Goal: Task Accomplishment & Management: Use online tool/utility

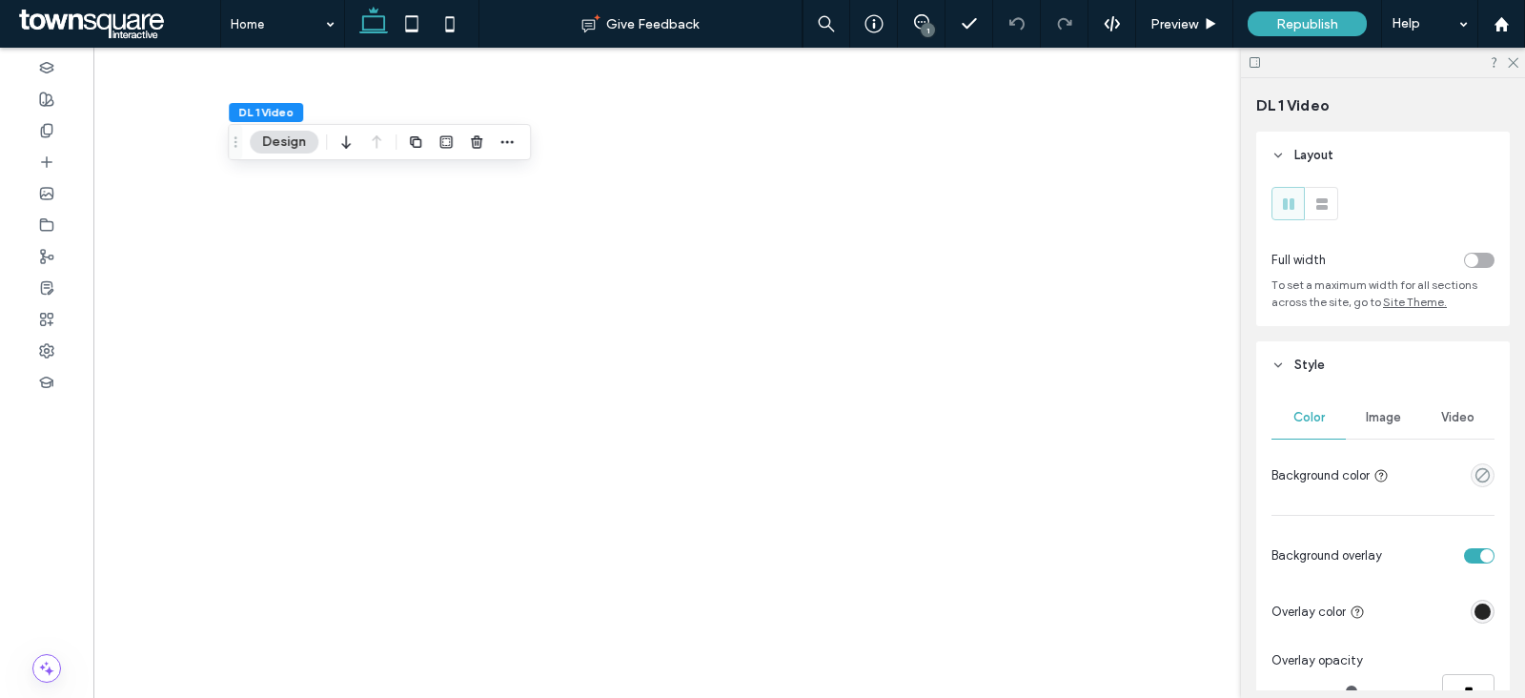
click at [1469, 428] on div "Video" at bounding box center [1457, 417] width 74 height 42
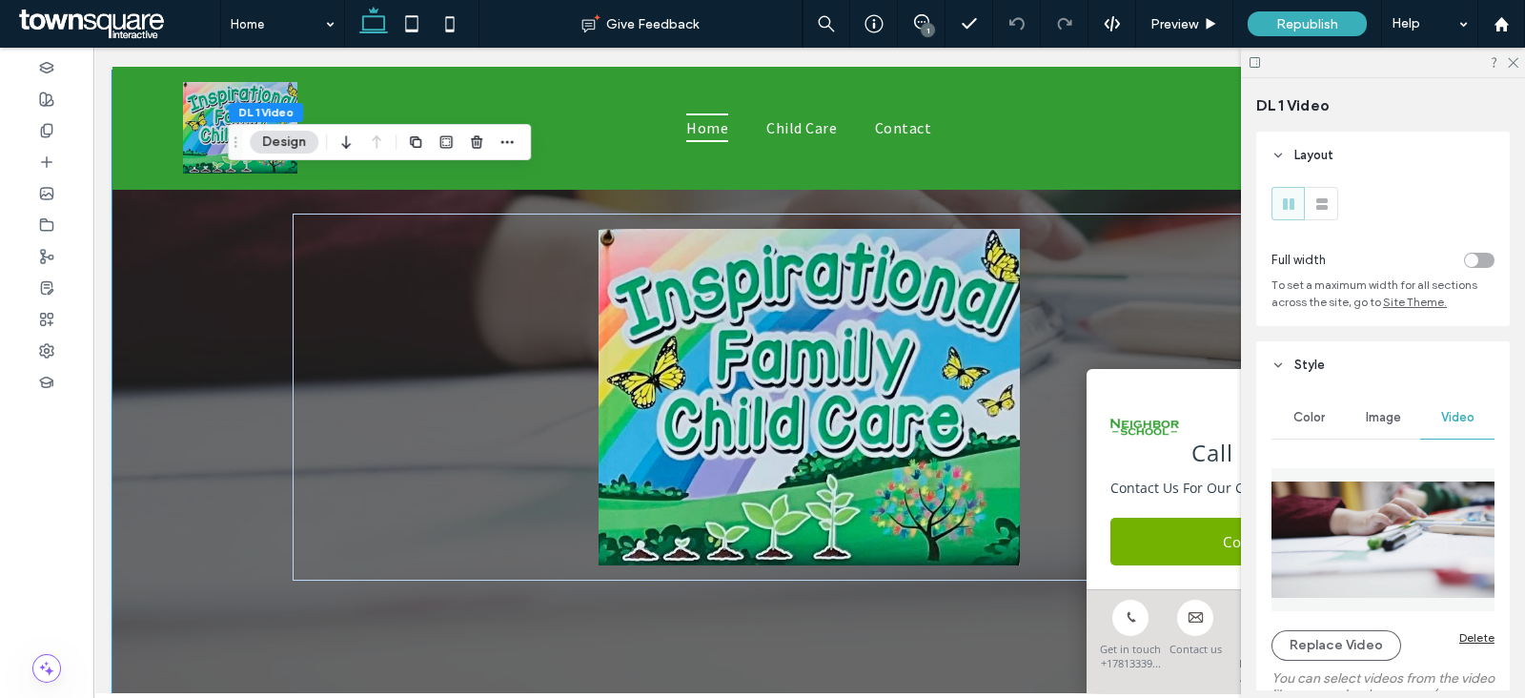
scroll to position [118, 0]
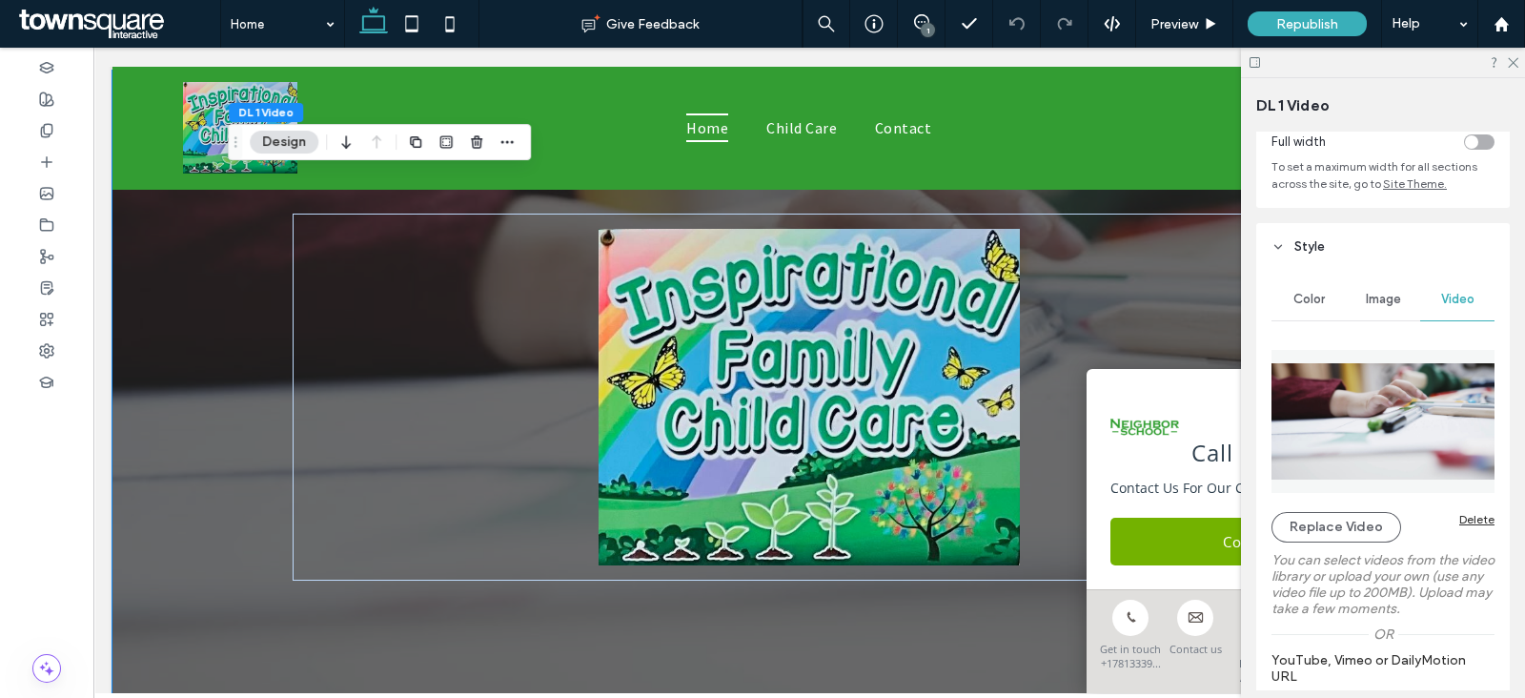
click at [1463, 514] on div "Delete" at bounding box center [1476, 519] width 35 height 14
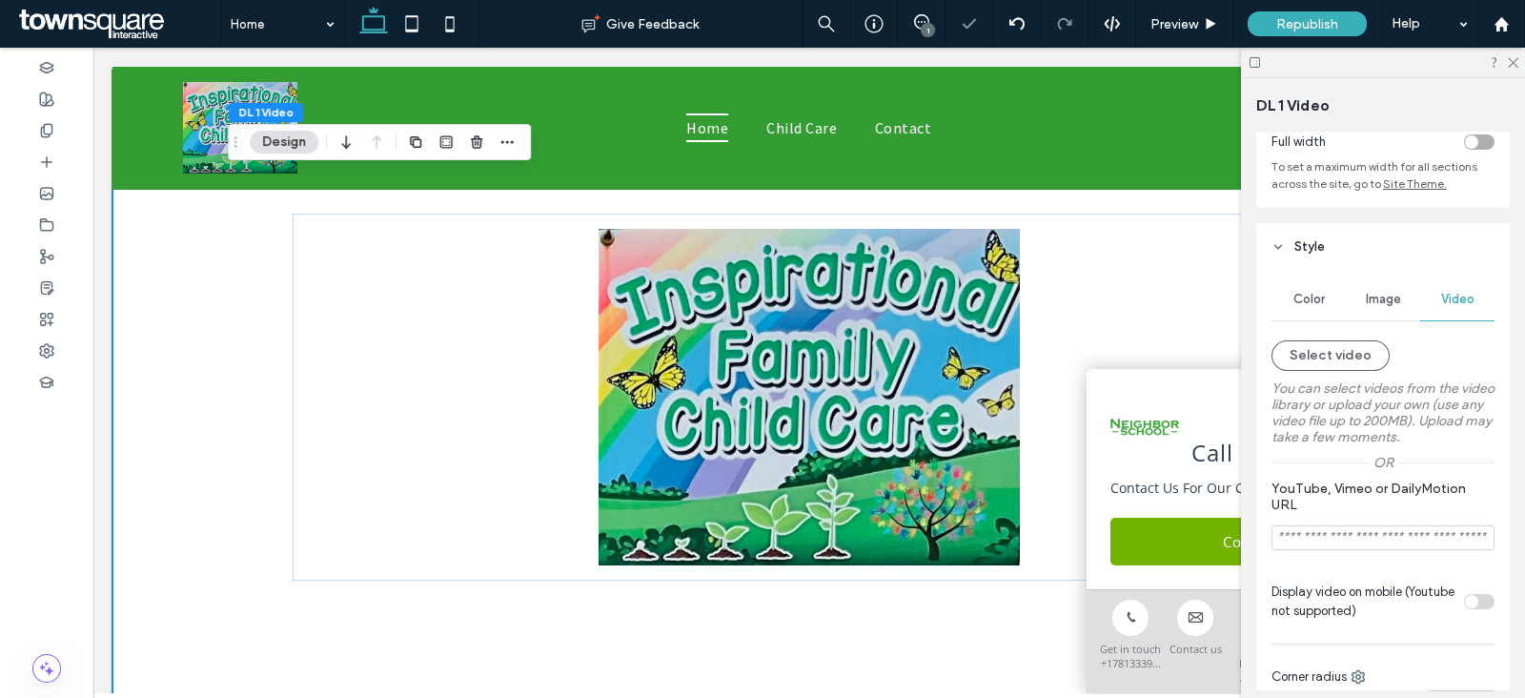
click at [1315, 300] on span "Color" at bounding box center [1308, 299] width 31 height 15
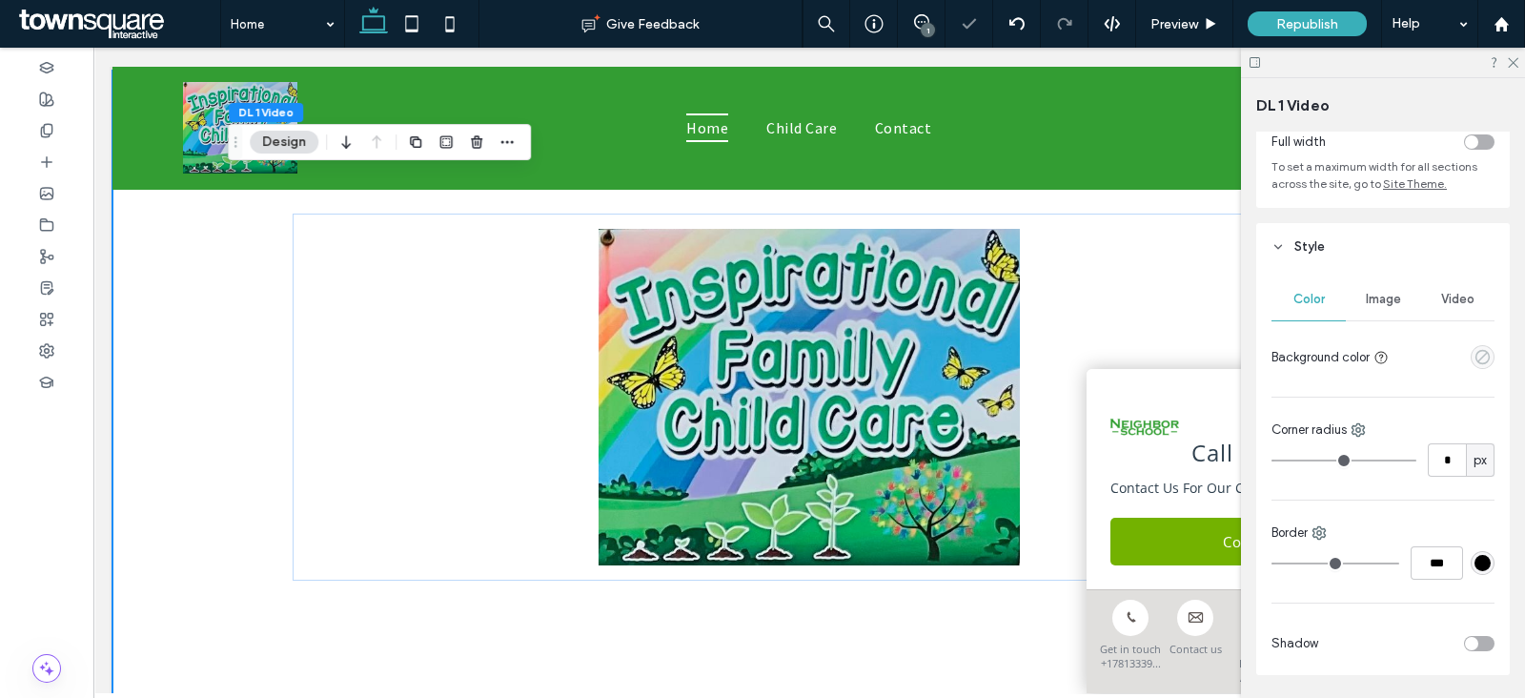
click at [1477, 354] on icon "empty color" at bounding box center [1482, 357] width 16 height 16
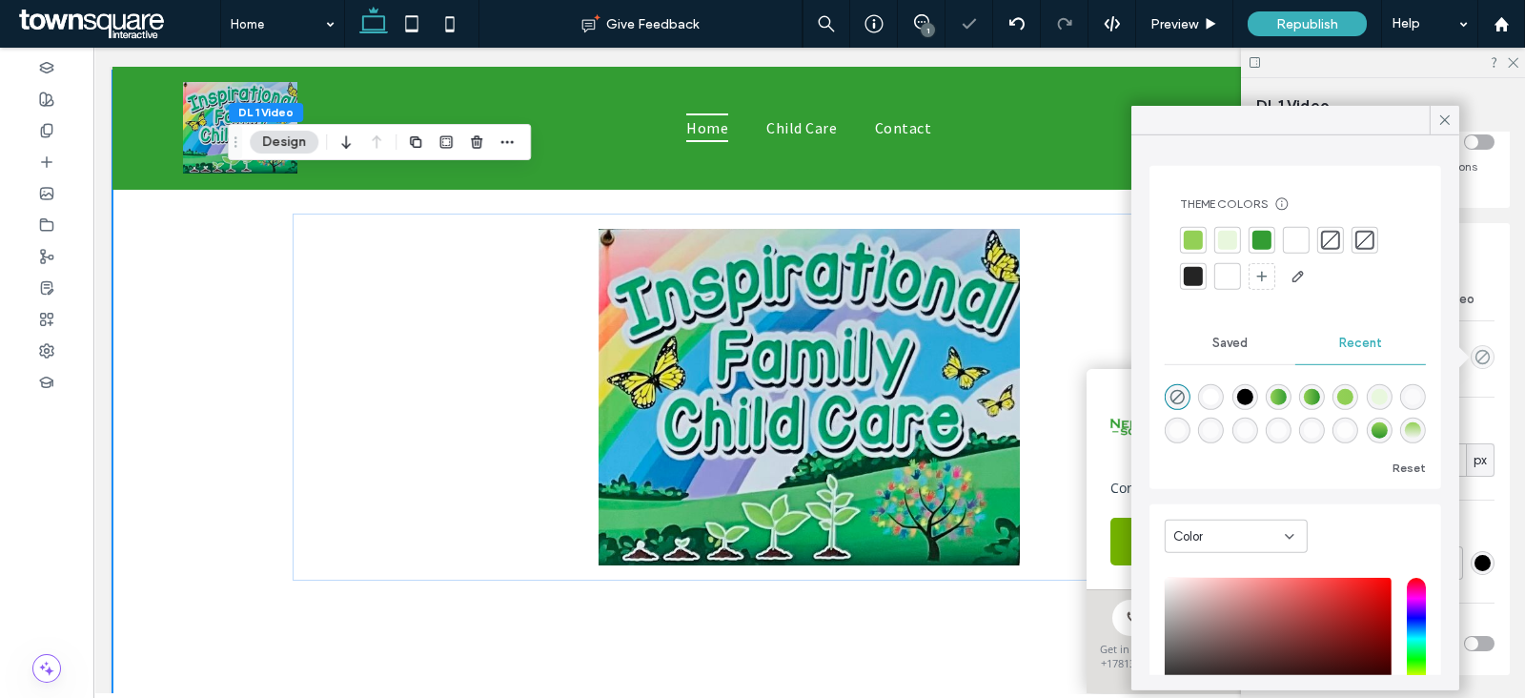
click at [1192, 234] on div at bounding box center [1193, 240] width 19 height 19
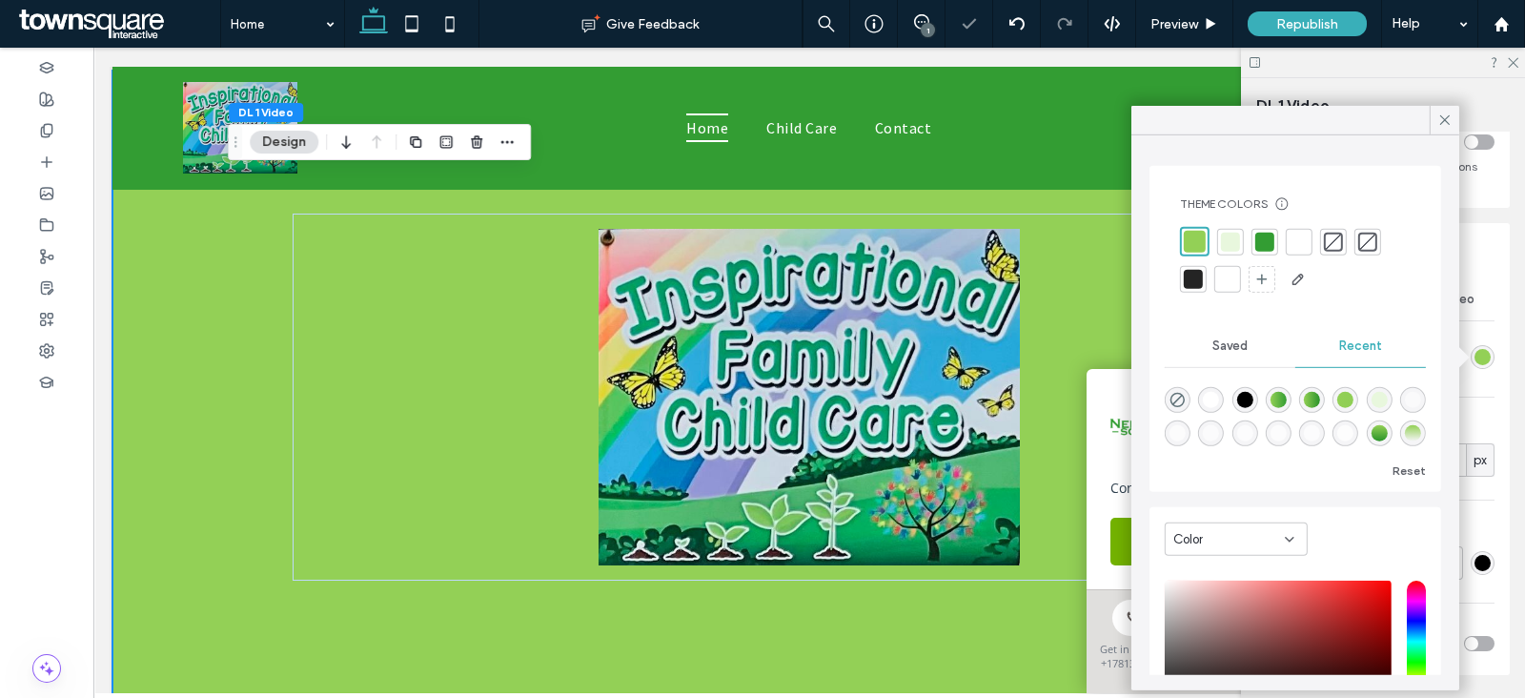
click at [1221, 238] on div at bounding box center [1230, 241] width 19 height 19
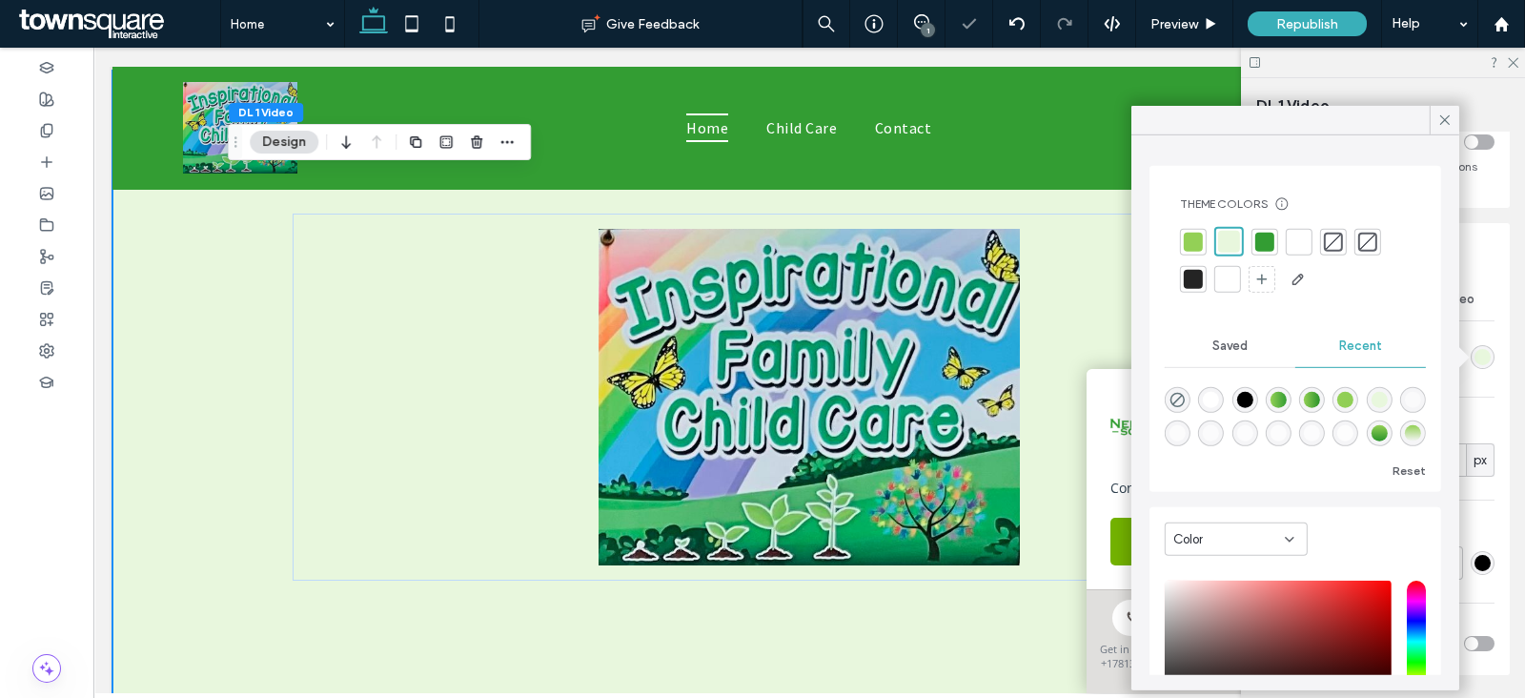
click at [1259, 237] on div at bounding box center [1264, 241] width 19 height 19
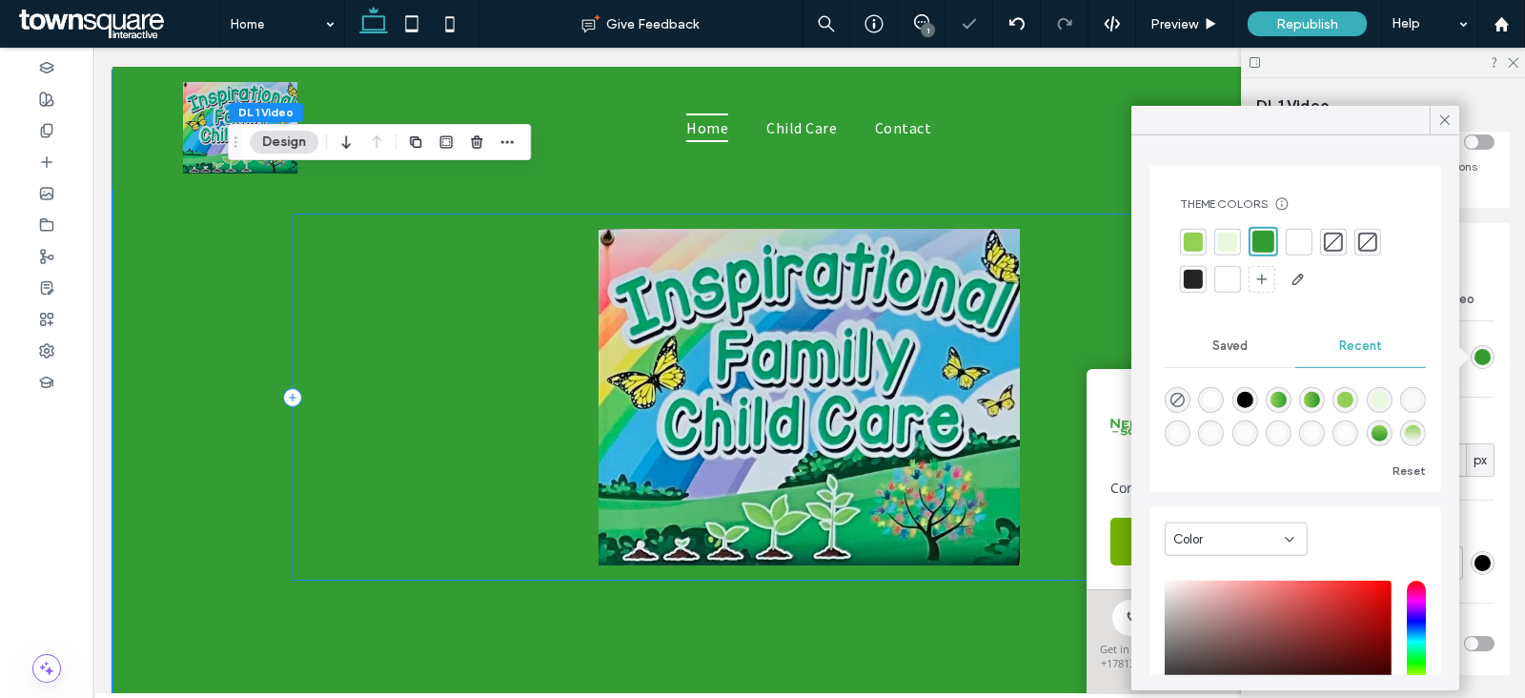
scroll to position [0, 0]
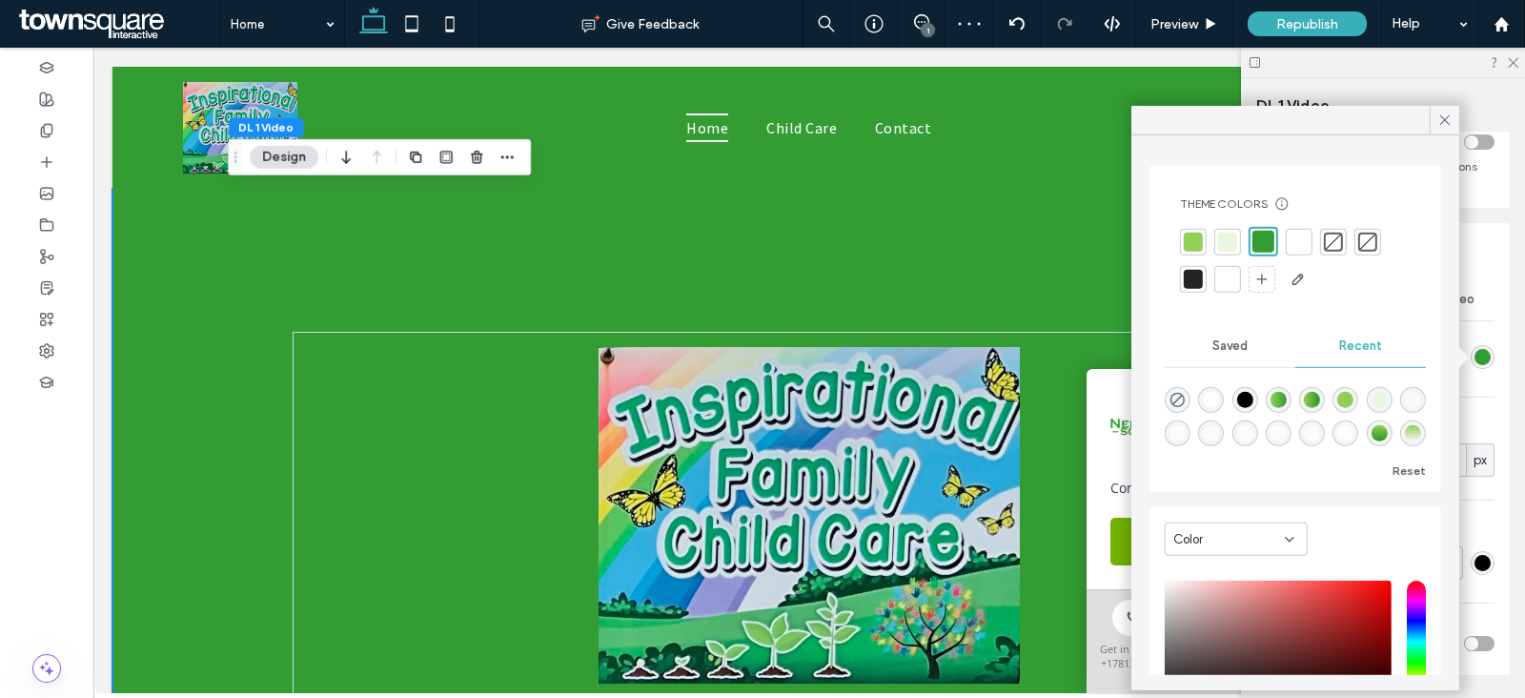
click at [1196, 237] on div at bounding box center [1193, 241] width 19 height 19
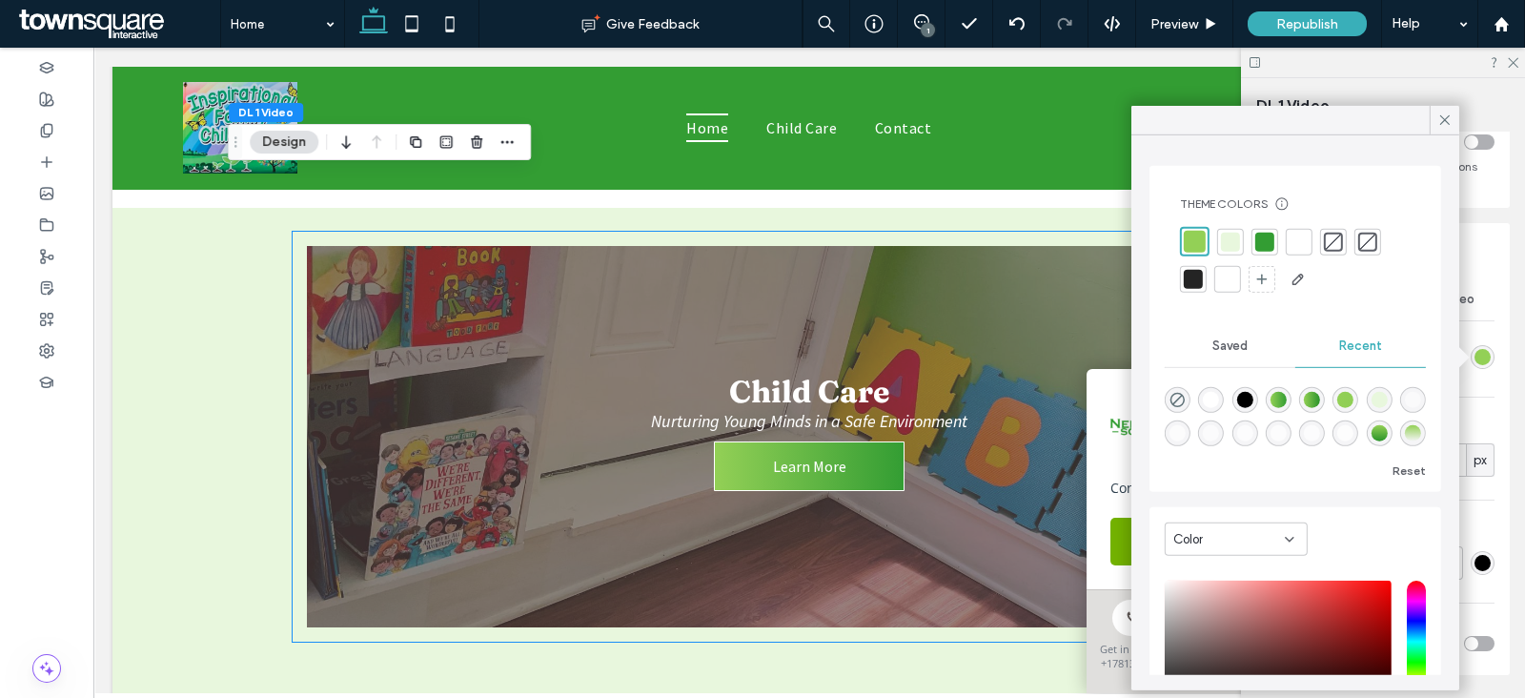
scroll to position [952, 0]
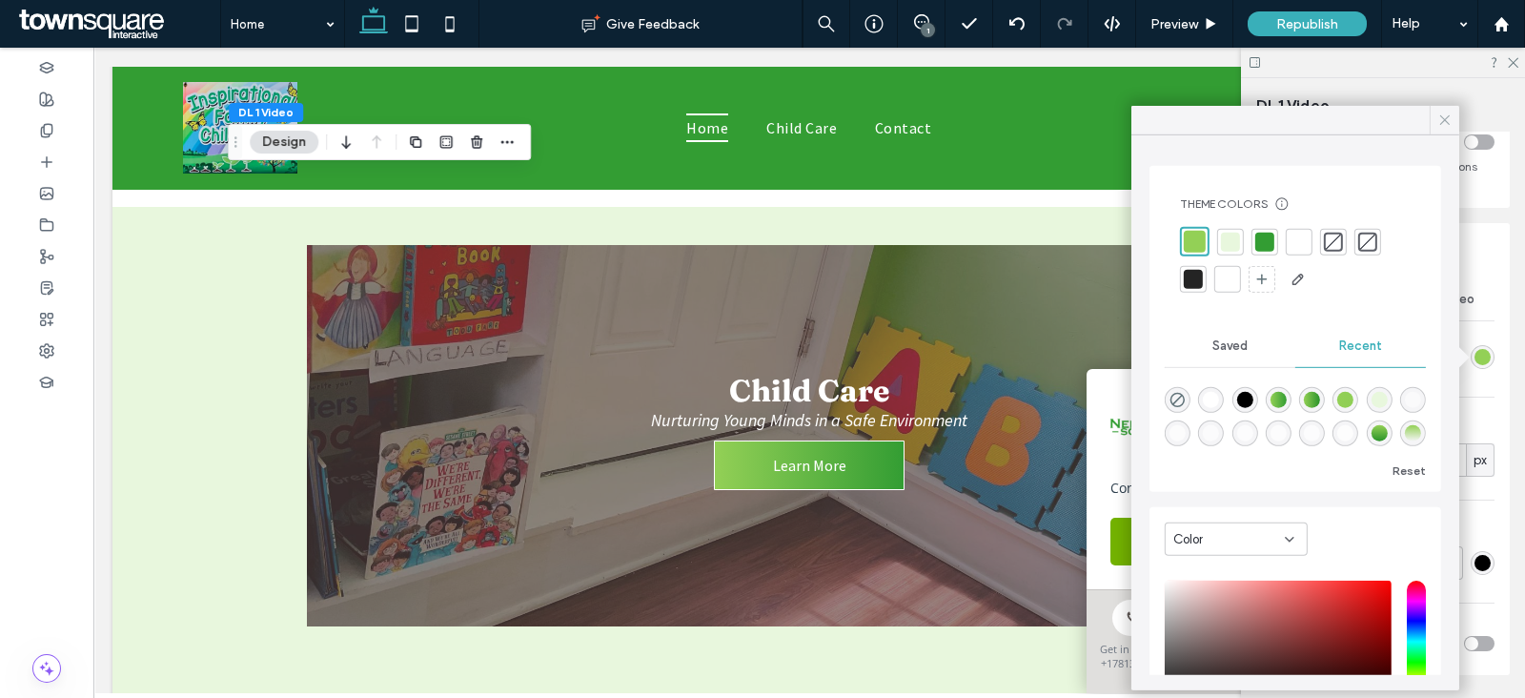
click at [1447, 119] on icon at bounding box center [1444, 120] width 17 height 17
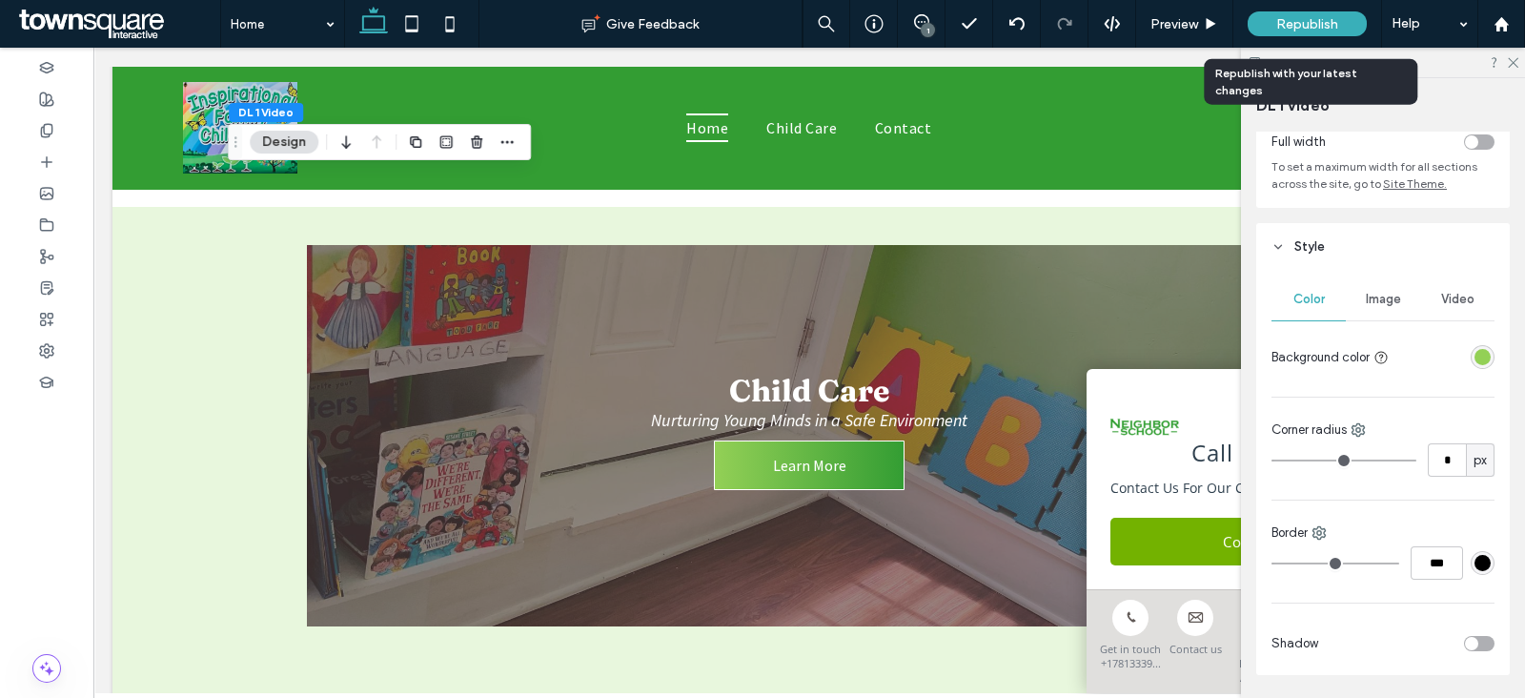
click at [1318, 25] on span "Republish" at bounding box center [1307, 24] width 62 height 16
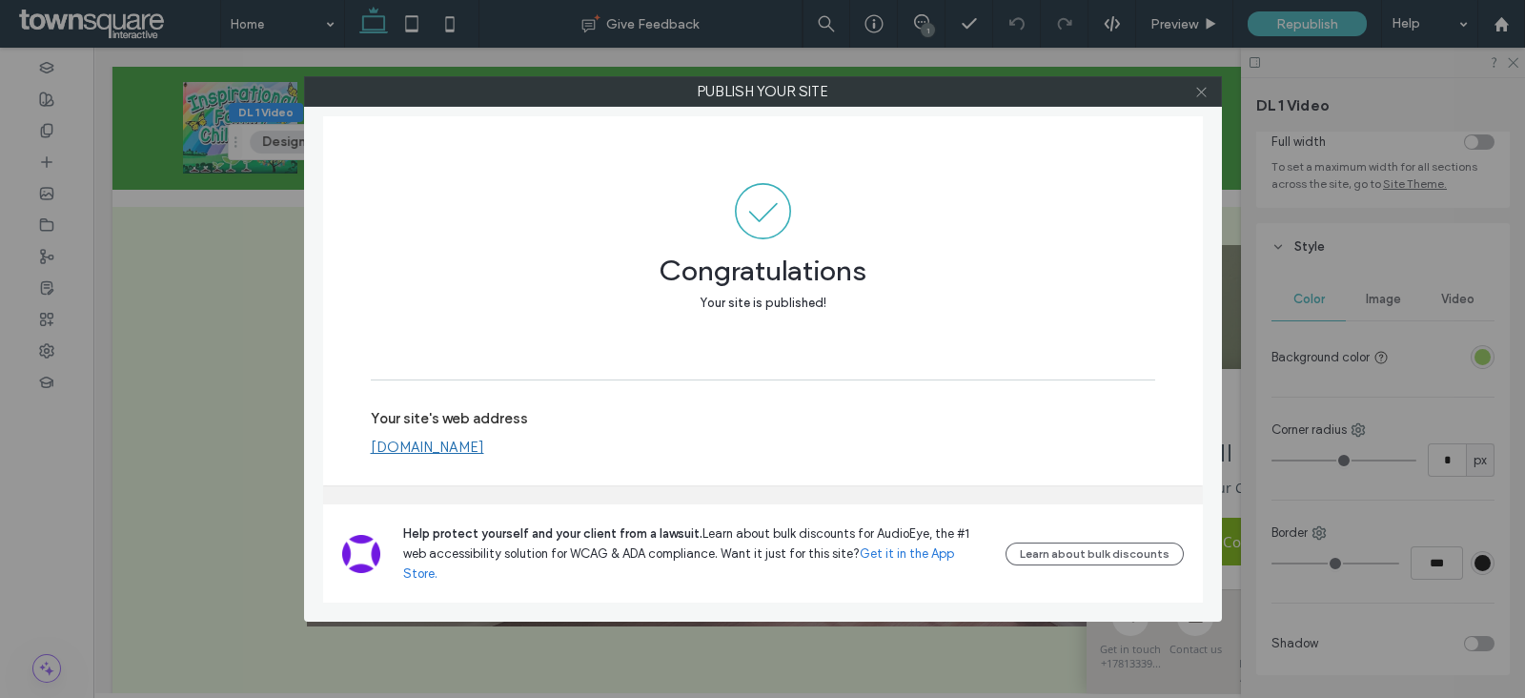
click at [1201, 92] on icon at bounding box center [1201, 92] width 14 height 14
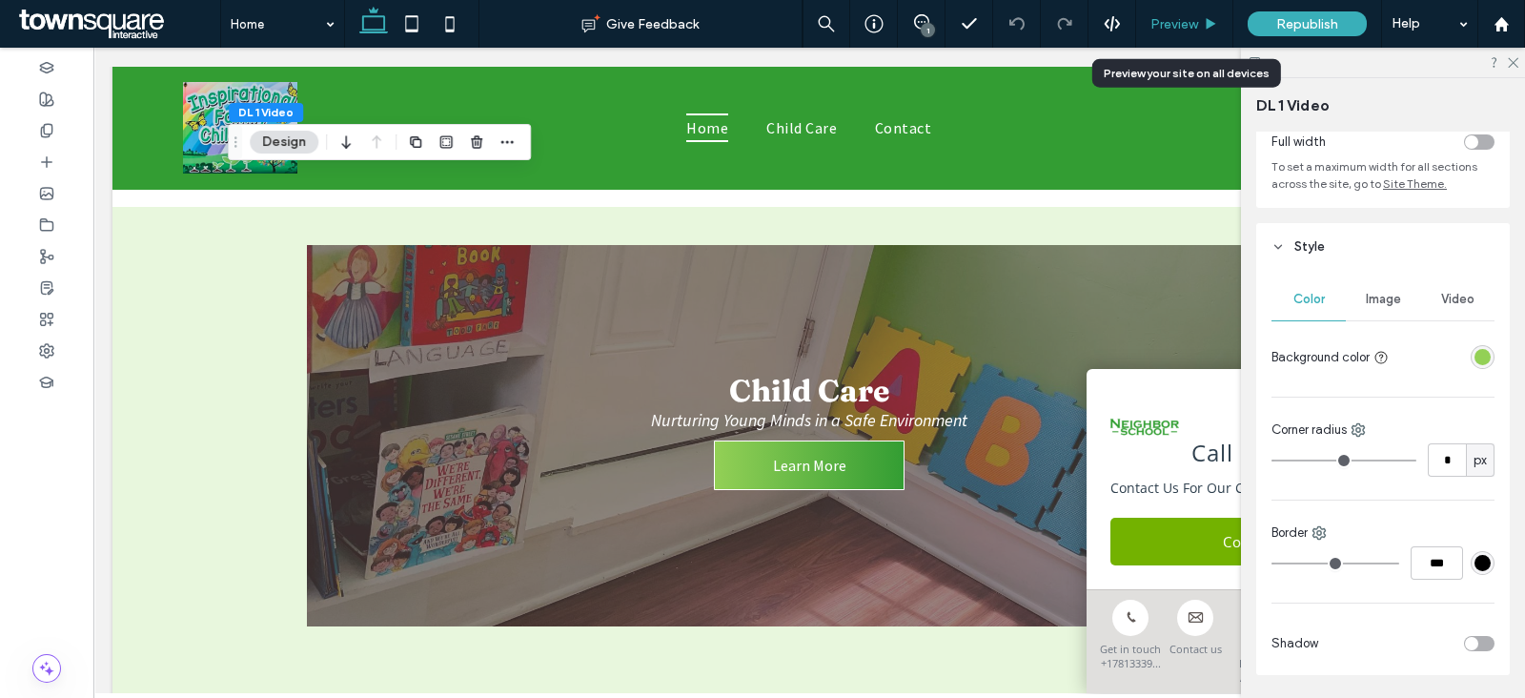
click at [1181, 34] on div "Preview" at bounding box center [1184, 24] width 97 height 48
click at [1187, 29] on span "Preview" at bounding box center [1174, 24] width 48 height 16
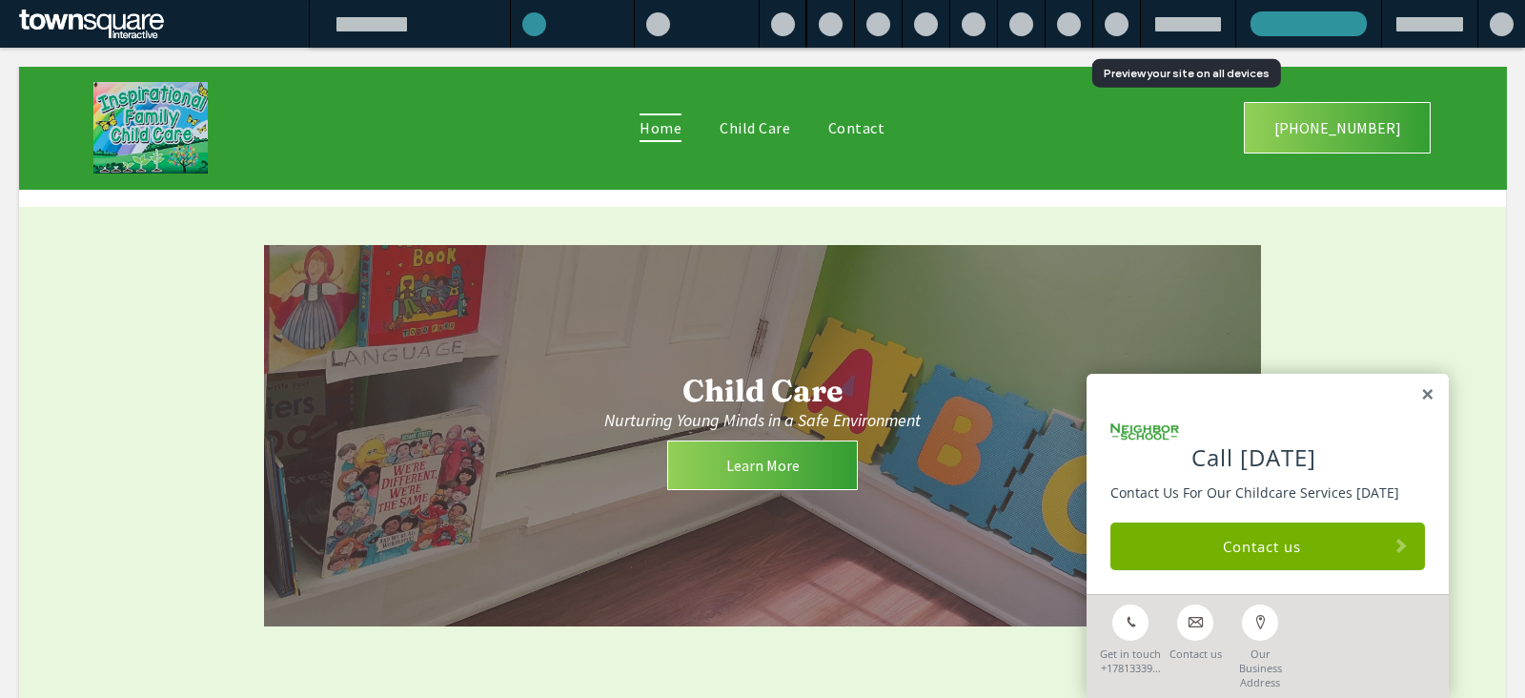
scroll to position [933, 0]
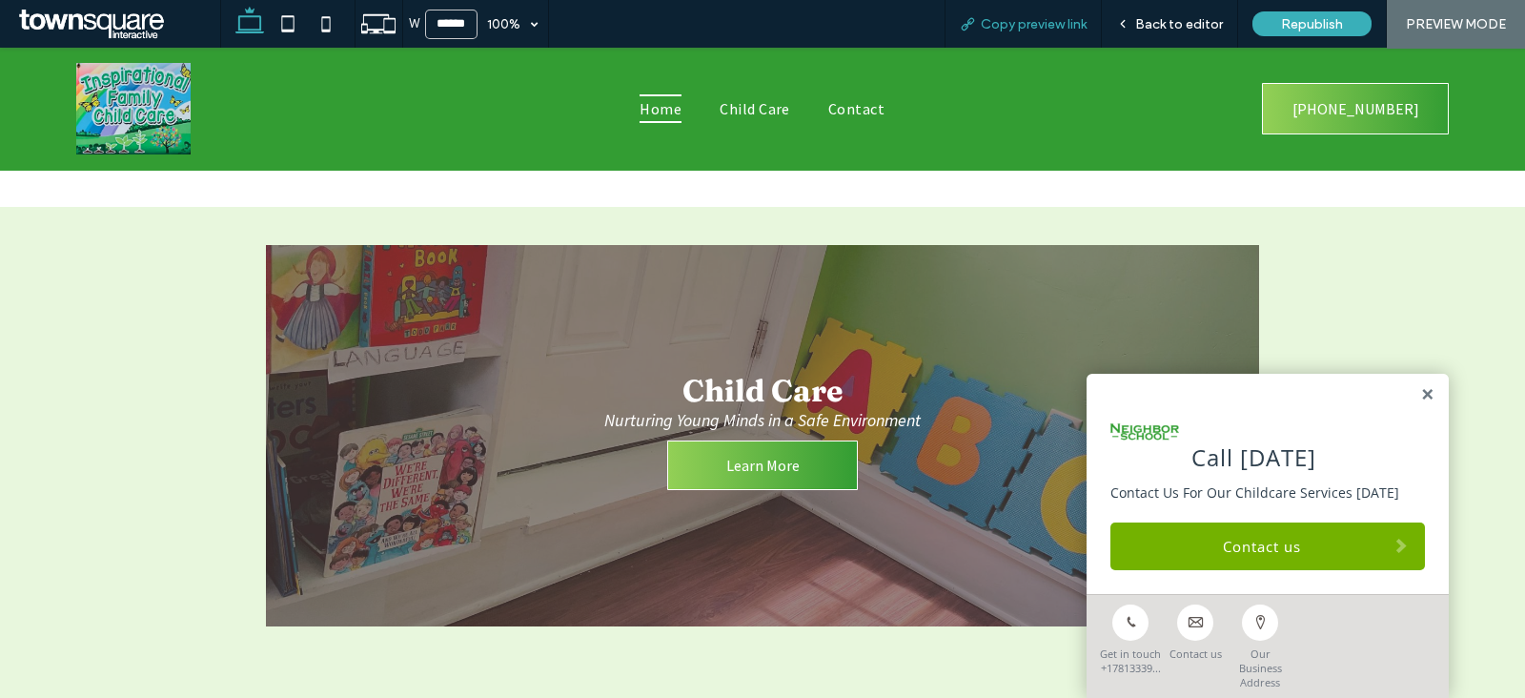
click at [1045, 25] on span "Copy preview link" at bounding box center [1034, 24] width 106 height 16
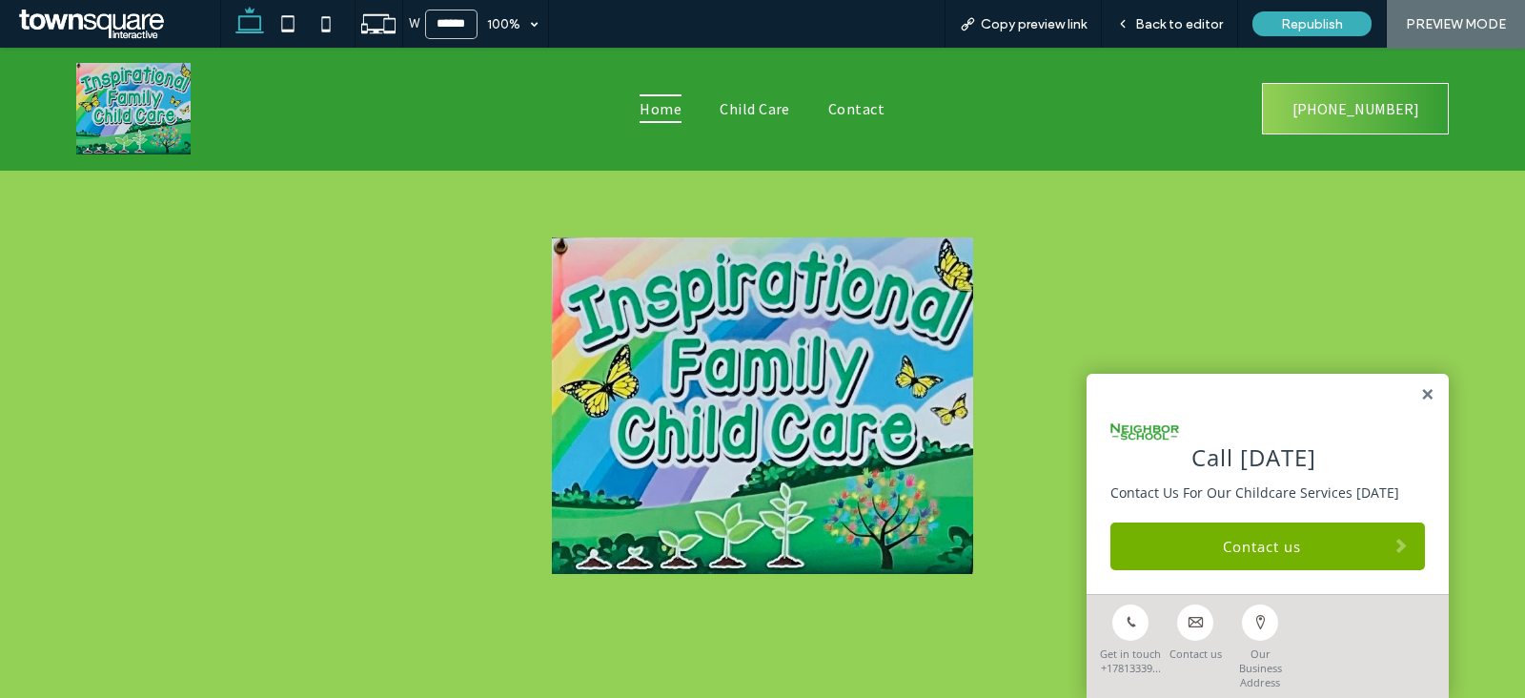
scroll to position [0, 0]
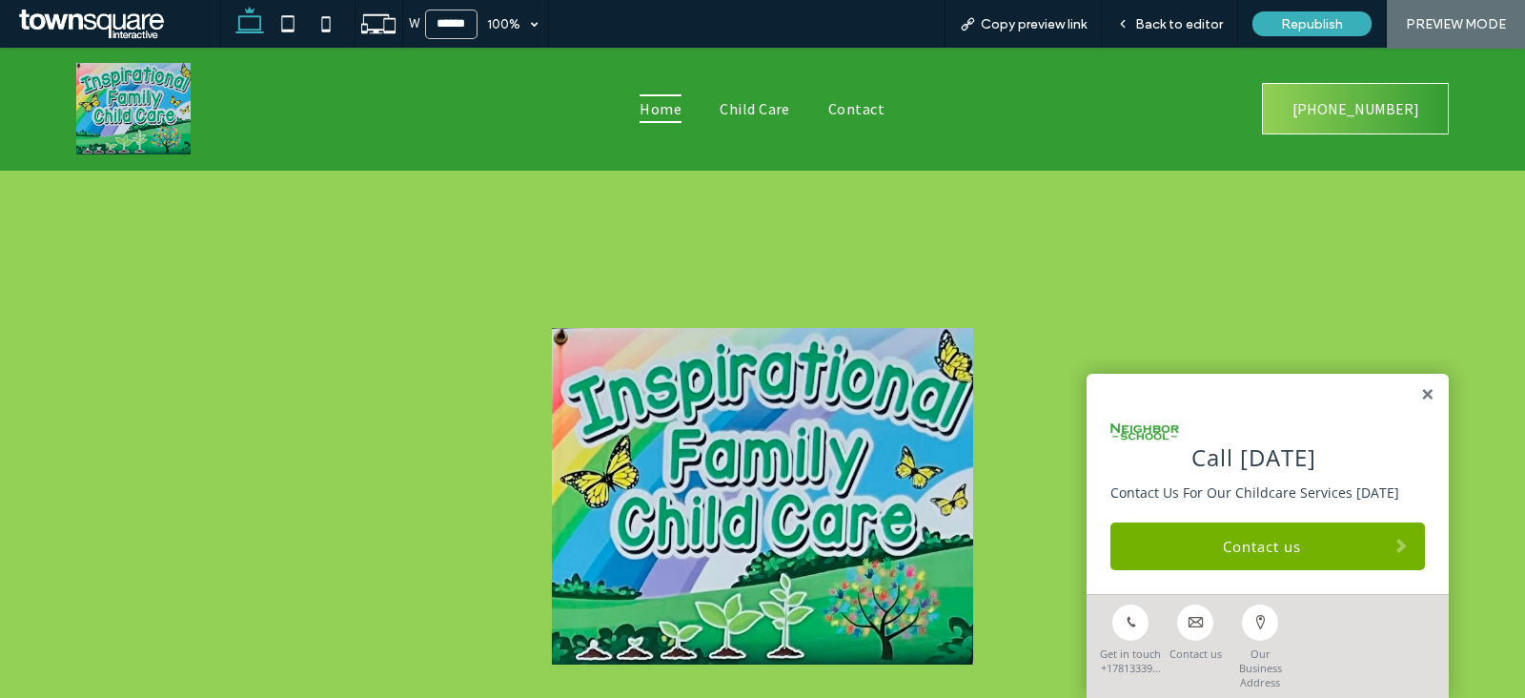
click at [766, 423] on img at bounding box center [763, 496] width 422 height 336
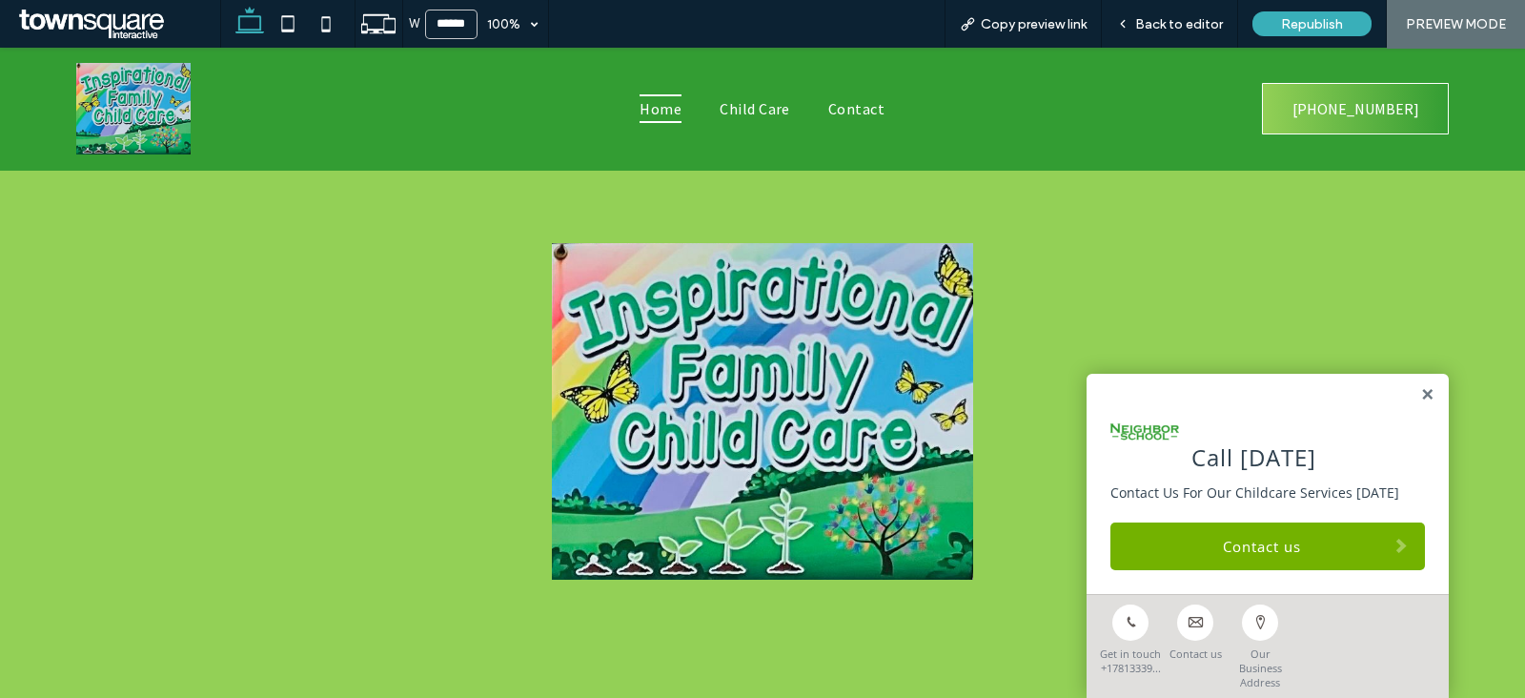
scroll to position [118, 0]
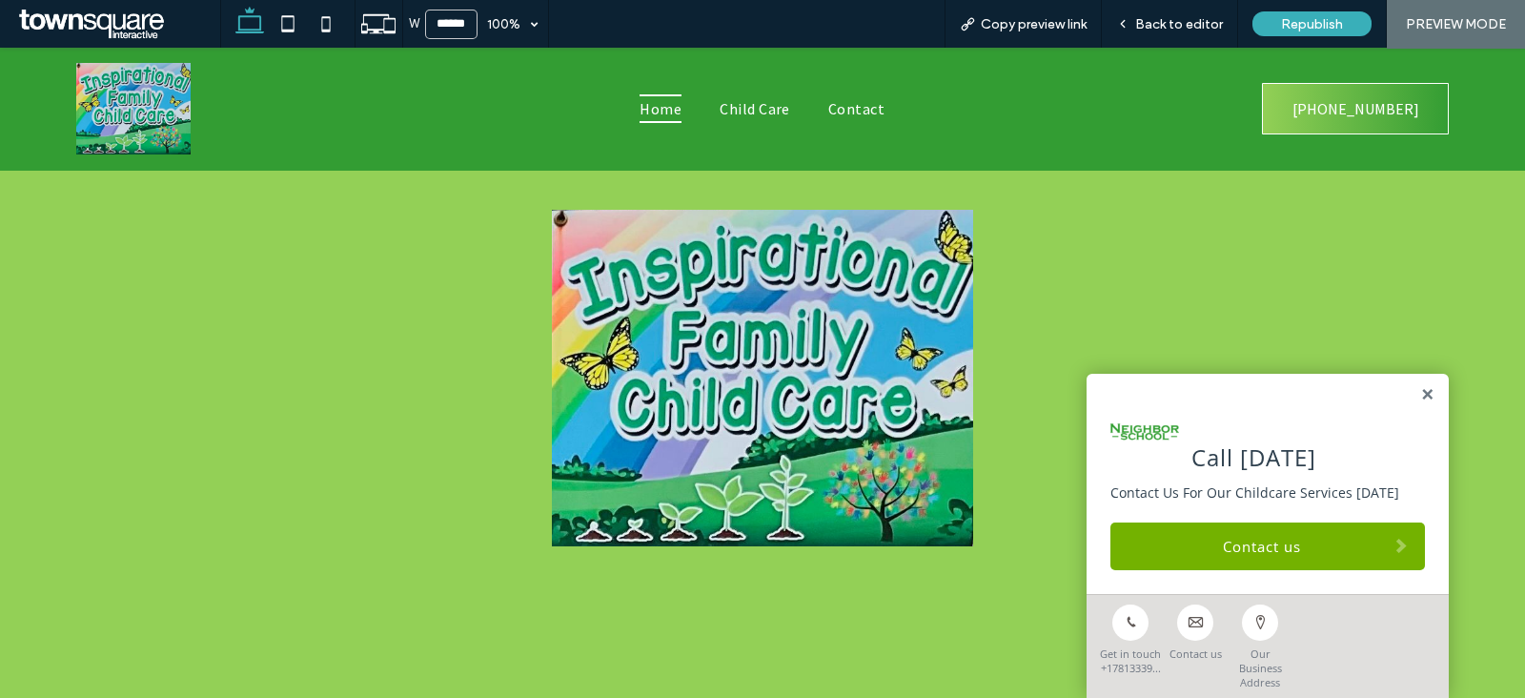
click at [764, 301] on img at bounding box center [763, 378] width 422 height 336
click at [1192, 22] on span "Back to editor" at bounding box center [1179, 24] width 88 height 16
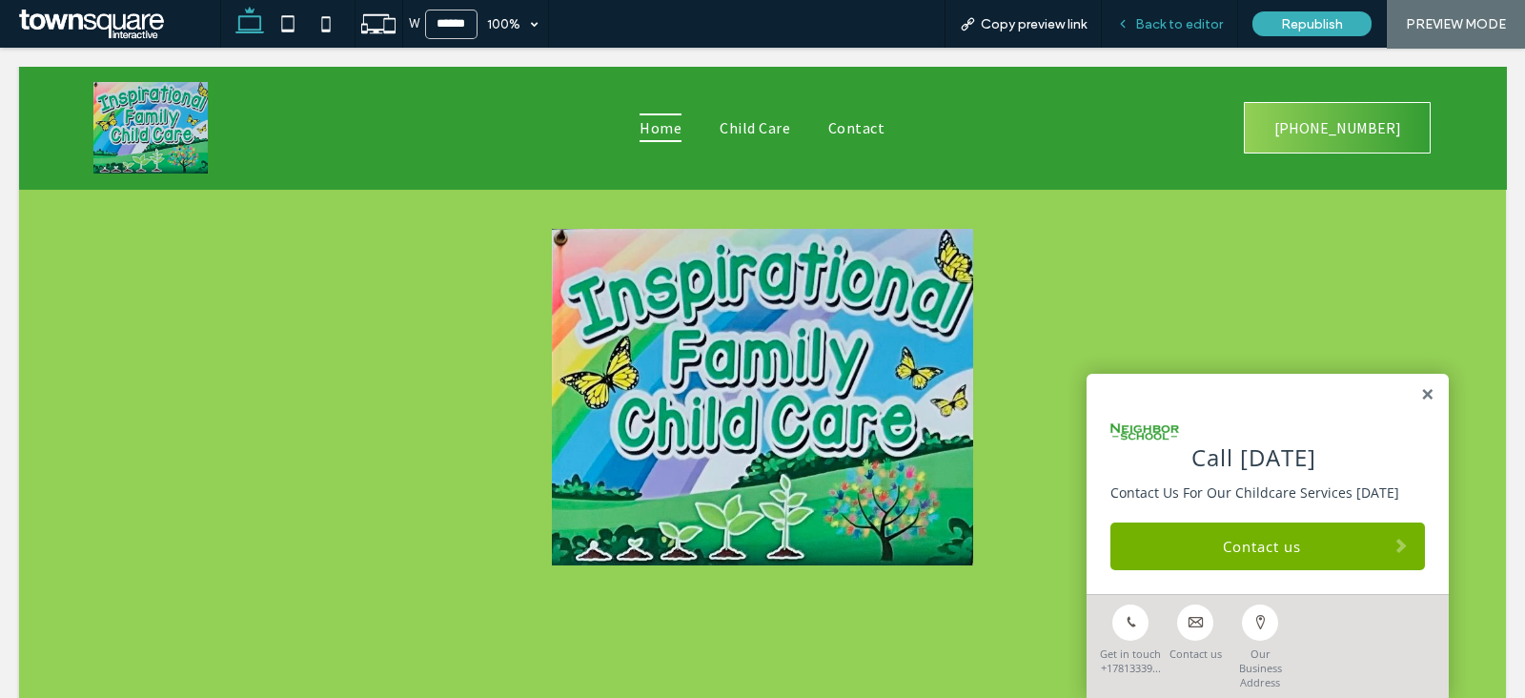
scroll to position [138, 0]
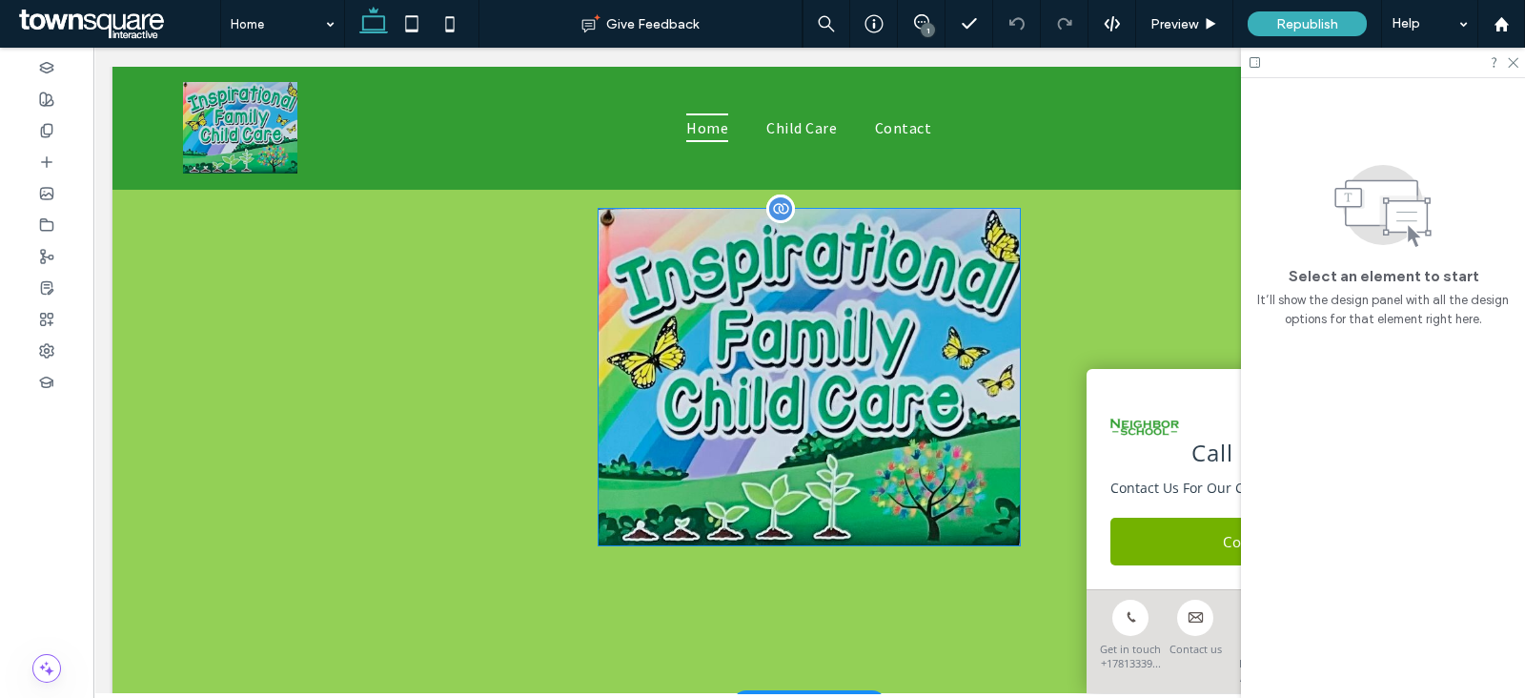
click at [896, 307] on img at bounding box center [809, 377] width 422 height 336
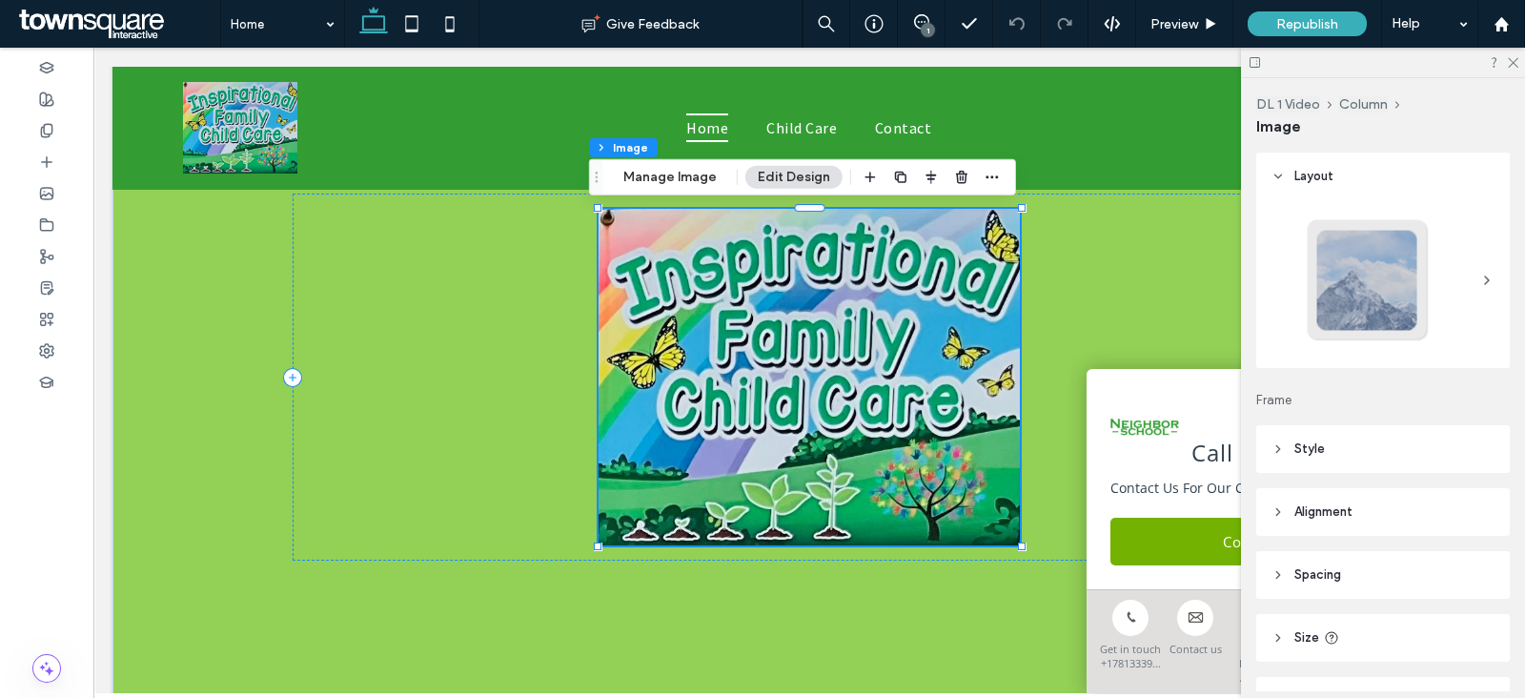
click at [1370, 450] on header "Style" at bounding box center [1383, 449] width 254 height 48
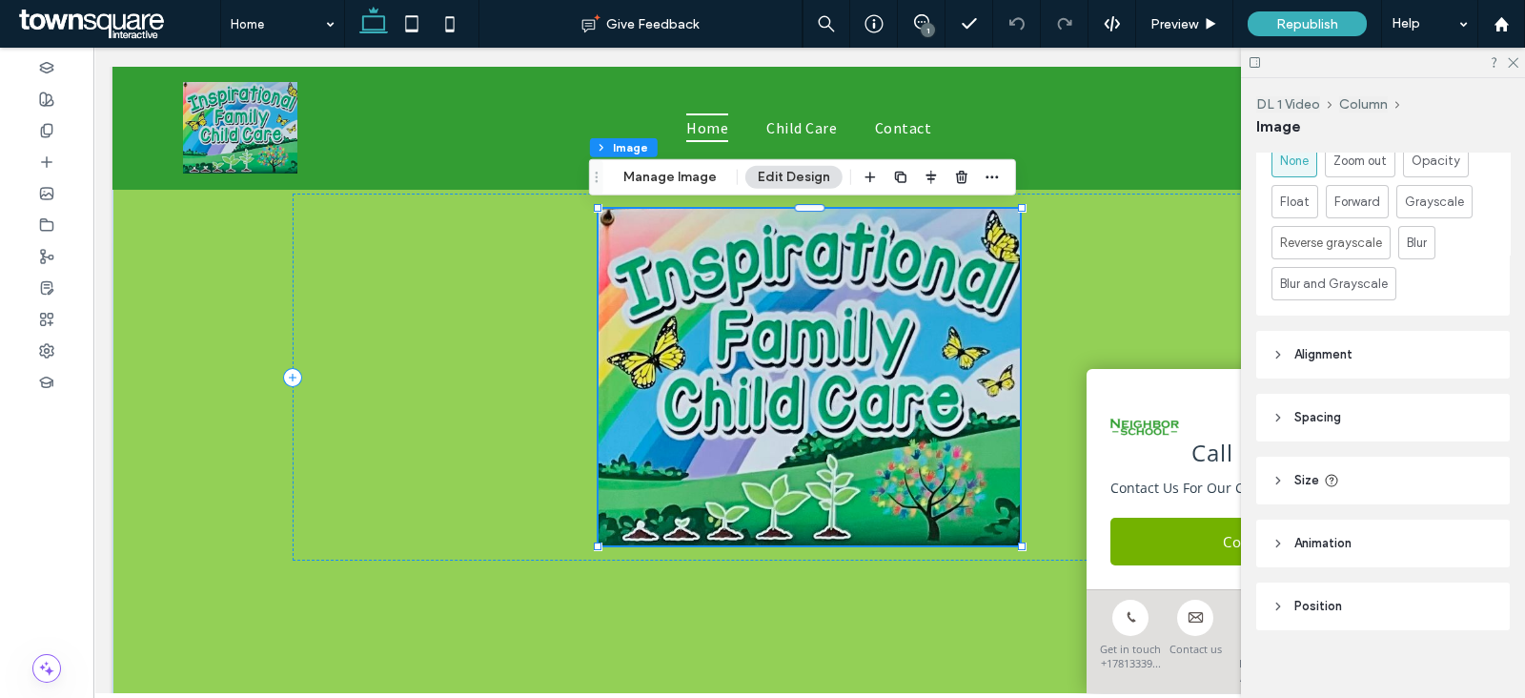
scroll to position [911, 0]
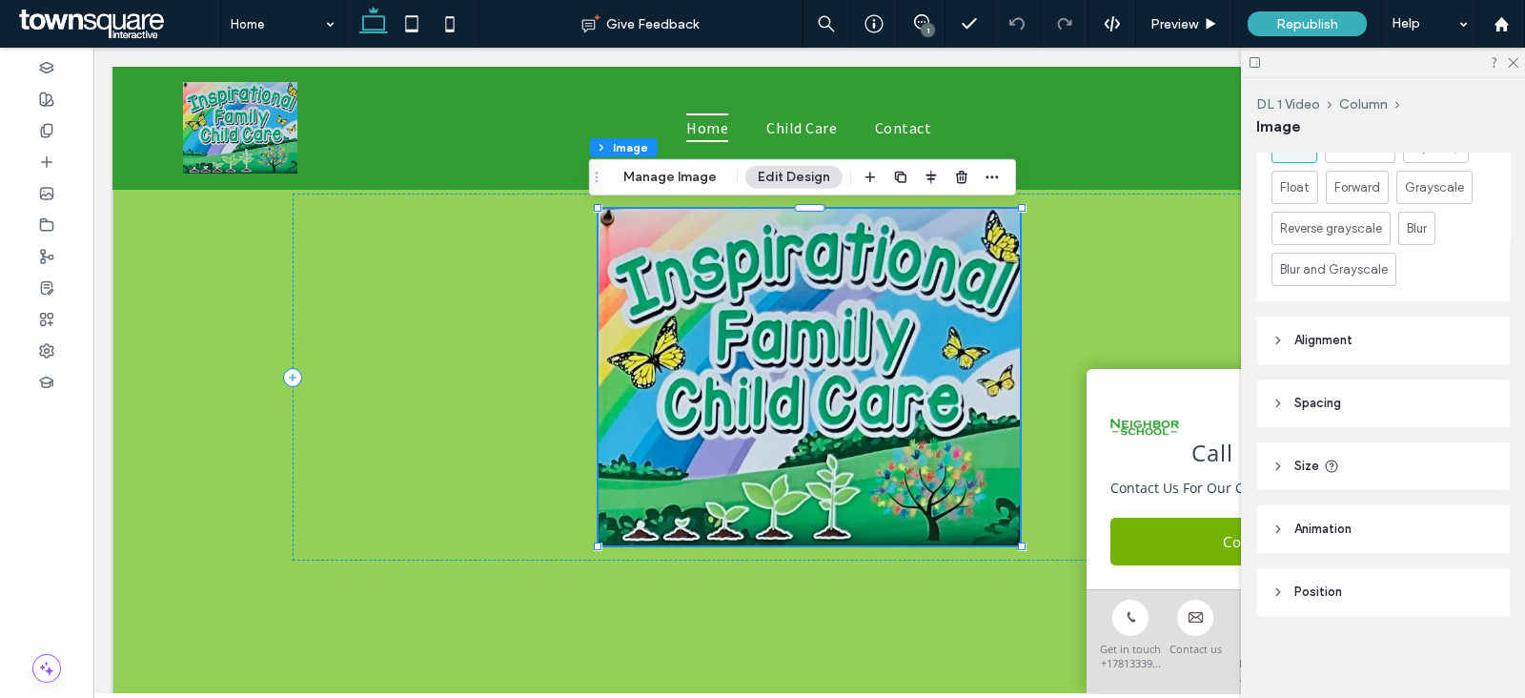
click at [1372, 471] on header "Size" at bounding box center [1383, 466] width 254 height 48
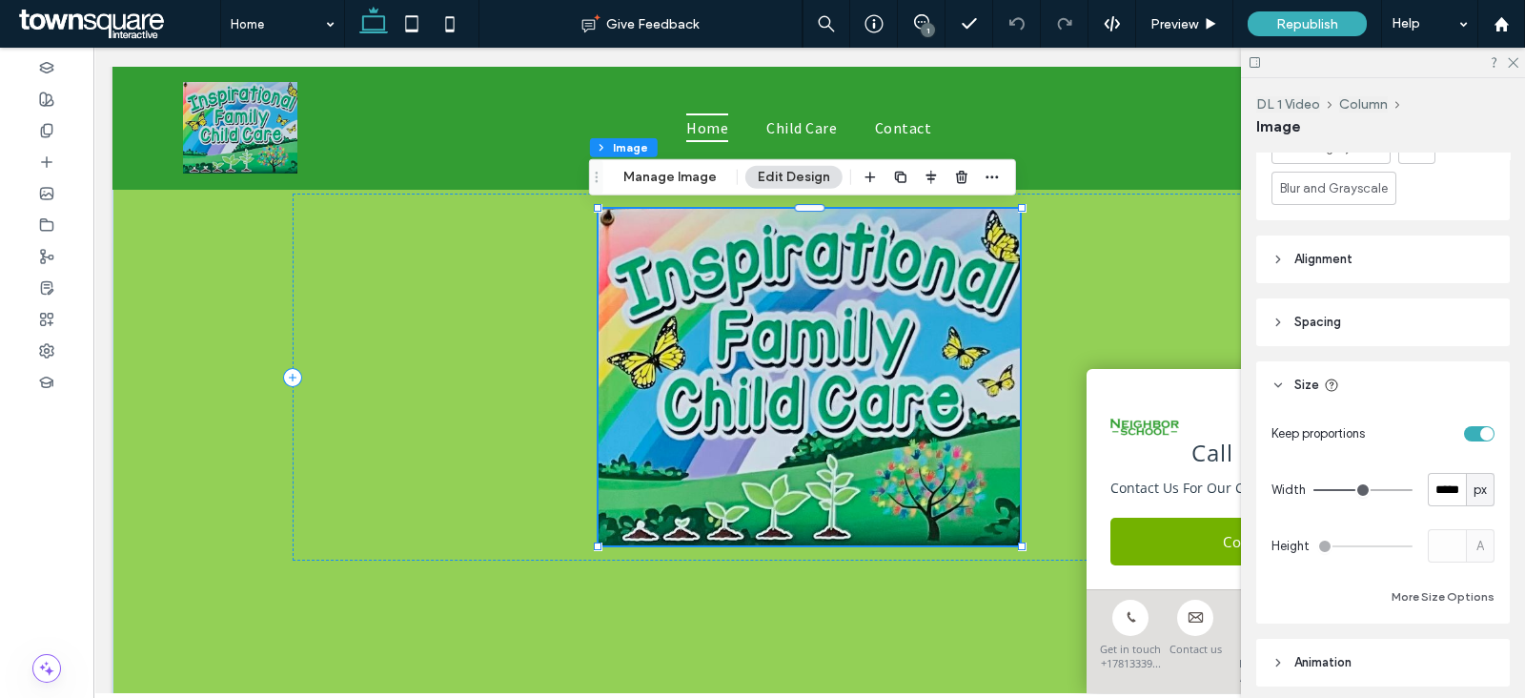
scroll to position [1030, 0]
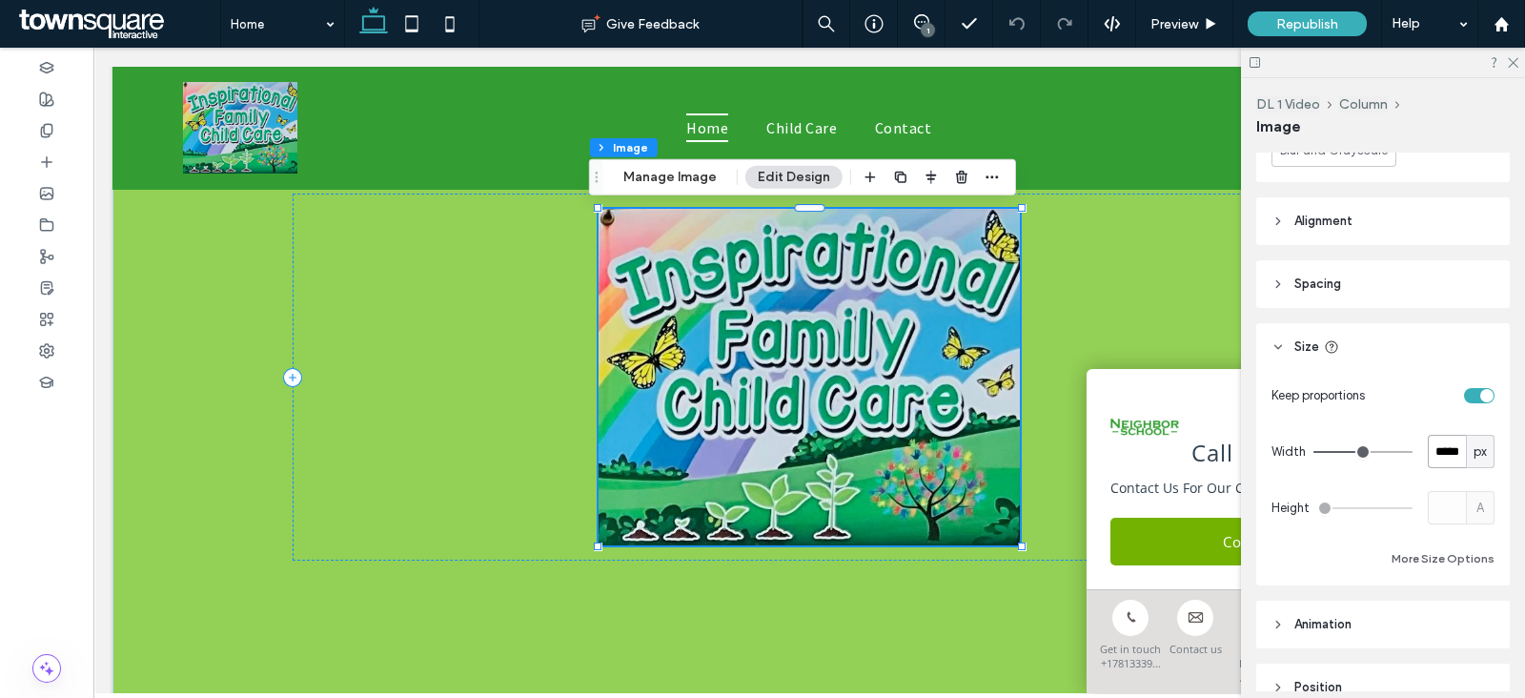
click at [1439, 454] on input "*****" at bounding box center [1447, 451] width 38 height 33
type input "***"
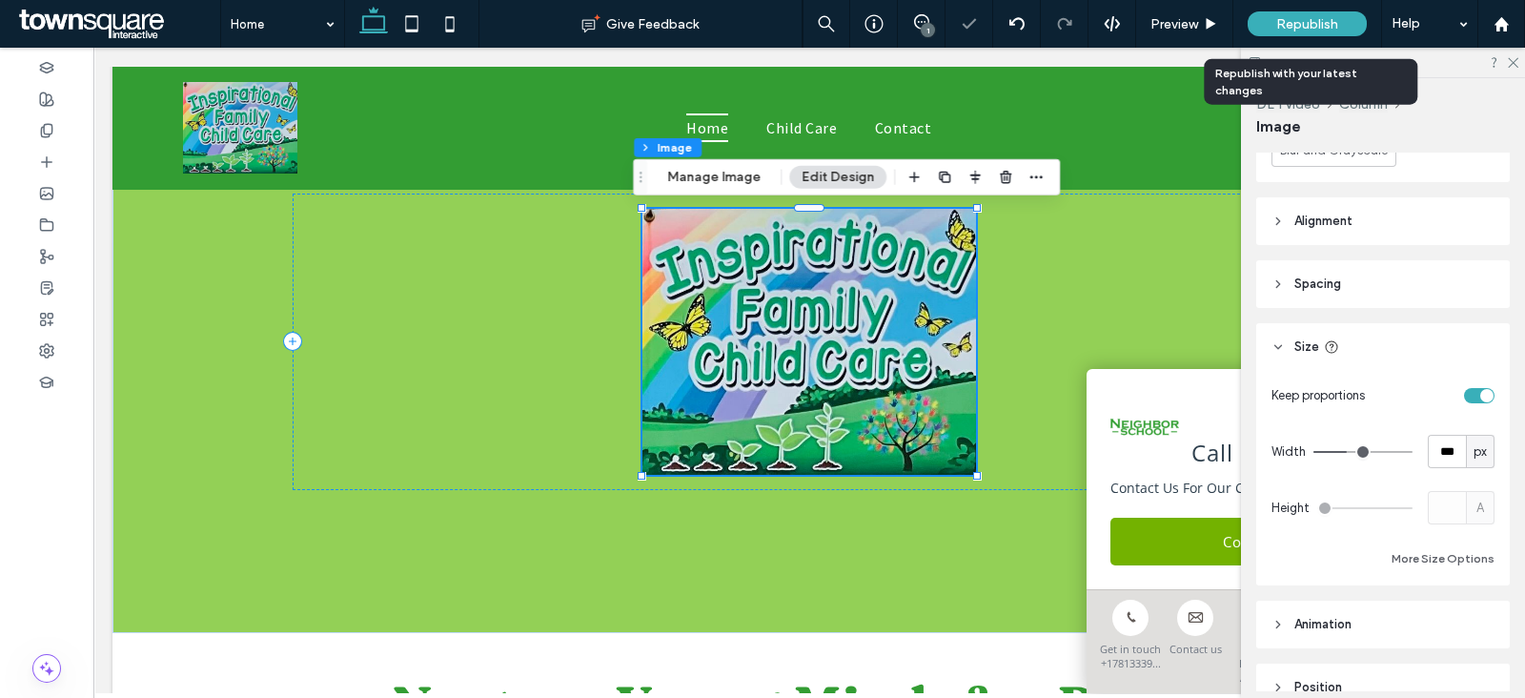
click at [1325, 26] on span "Republish" at bounding box center [1307, 24] width 62 height 16
